Goal: Task Accomplishment & Management: Use online tool/utility

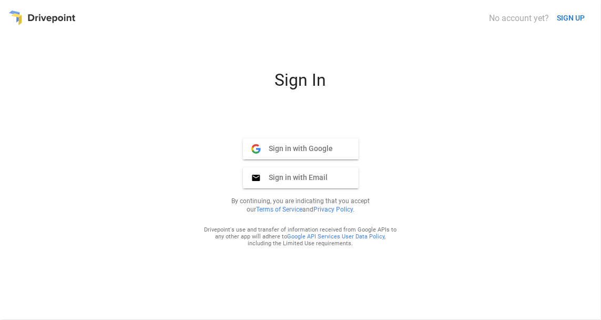
click at [329, 184] on button "Sign in with Email Email" at bounding box center [301, 177] width 116 height 21
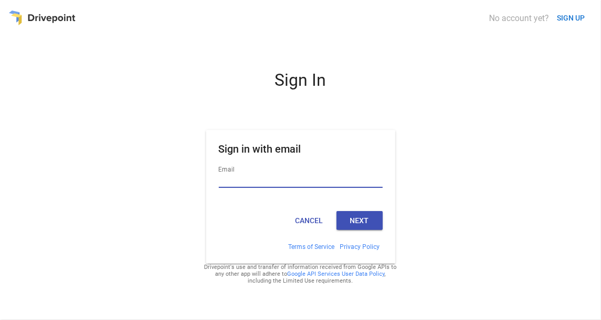
drag, startPoint x: 329, startPoint y: 184, endPoint x: 327, endPoint y: 201, distance: 18.0
click at [327, 201] on div "Email" at bounding box center [301, 185] width 164 height 43
type input "**********"
click at [354, 214] on button "Next" at bounding box center [360, 220] width 46 height 19
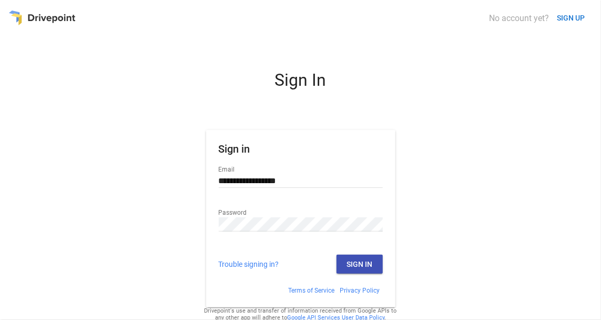
click at [366, 261] on button "Sign In" at bounding box center [360, 264] width 46 height 19
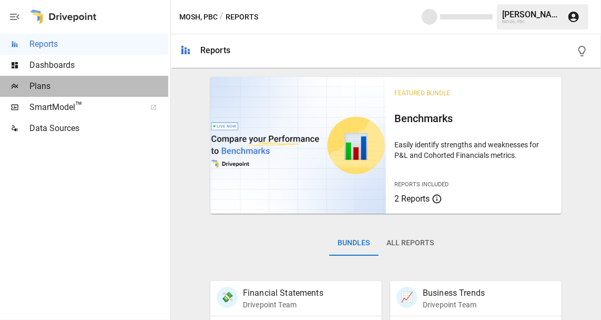
click at [43, 88] on span "Plans" at bounding box center [98, 86] width 139 height 13
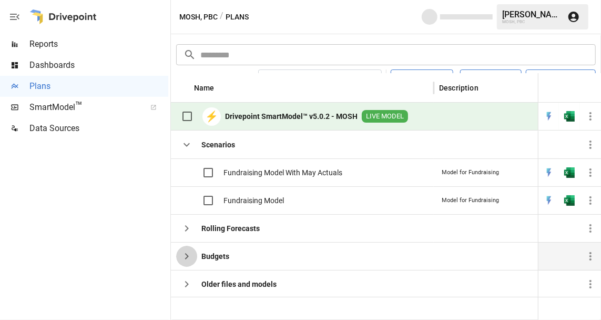
click at [188, 255] on icon "button" at bounding box center [186, 256] width 13 height 13
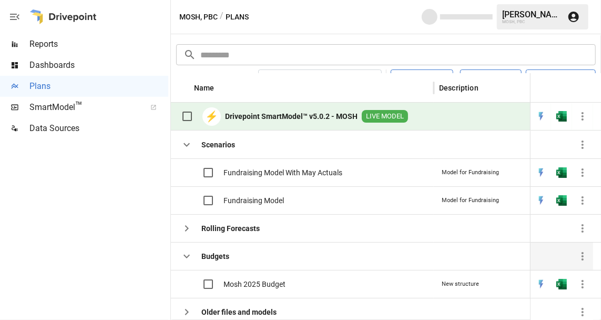
scroll to position [3, 0]
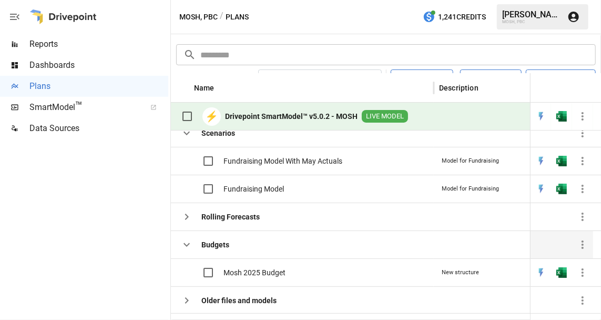
click at [188, 243] on icon "button" at bounding box center [187, 245] width 6 height 4
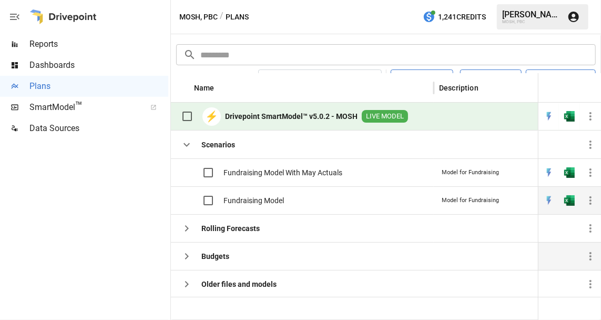
scroll to position [0, 1]
click at [274, 198] on span "Fundraising Model" at bounding box center [253, 200] width 61 height 11
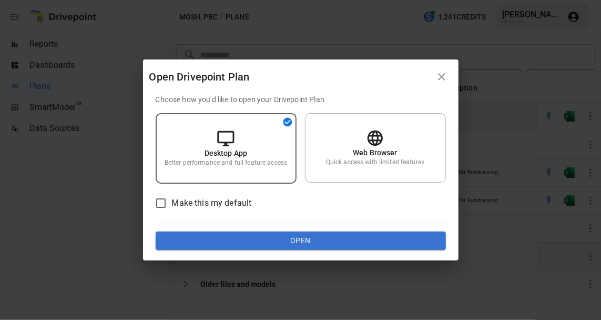
click at [210, 203] on span "Make this my default" at bounding box center [212, 203] width 80 height 13
click at [256, 237] on button "Open" at bounding box center [301, 240] width 290 height 19
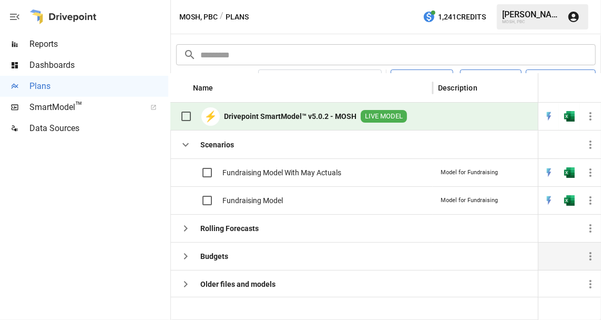
click at [48, 194] on div at bounding box center [84, 229] width 168 height 181
click at [248, 205] on div "Fundraising Model" at bounding box center [229, 200] width 108 height 22
